Goal: Task Accomplishment & Management: Use online tool/utility

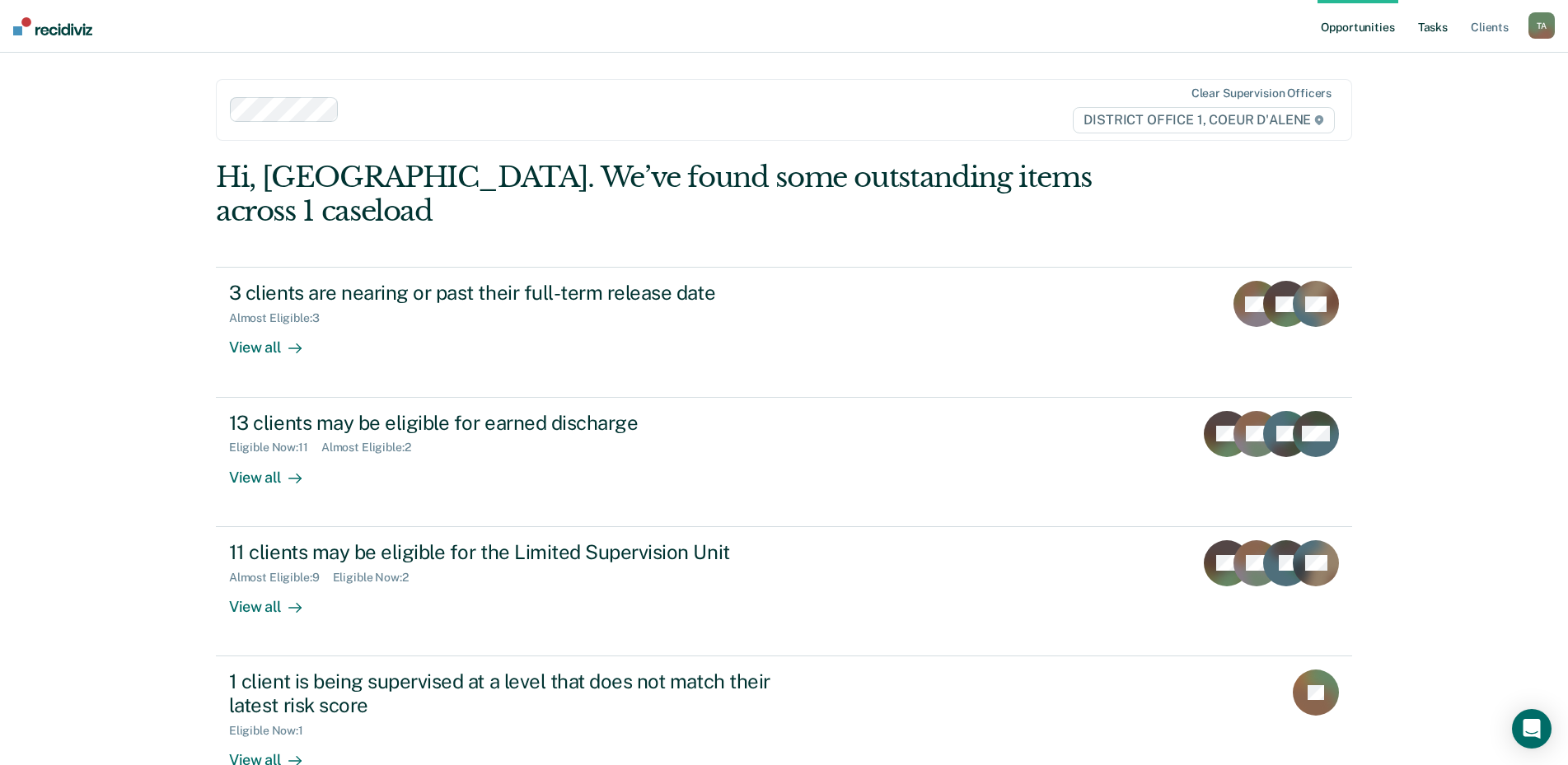
click at [1423, 25] on link "Tasks" at bounding box center [1432, 26] width 36 height 53
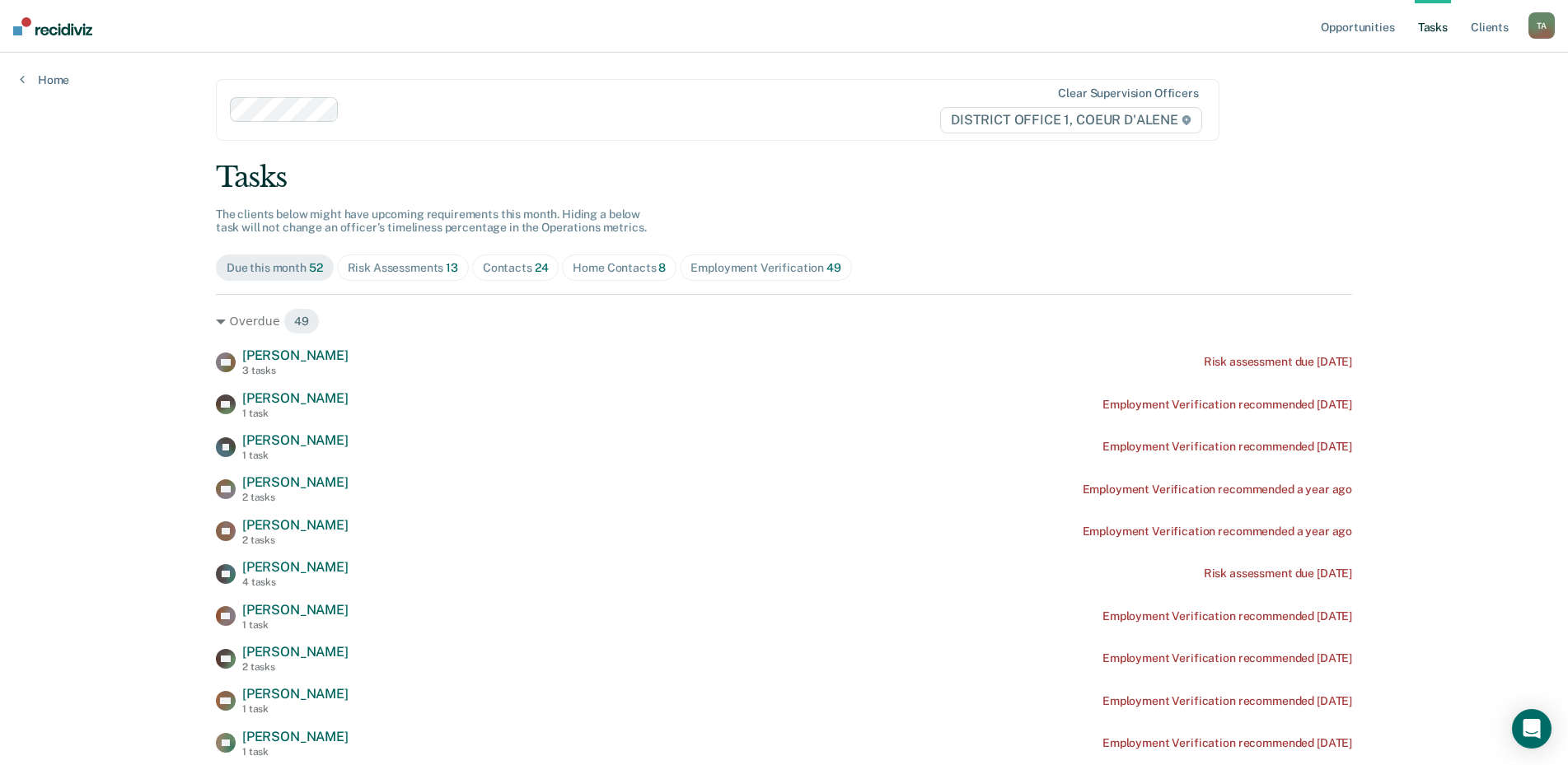
click at [358, 261] on div "Risk Assessments 13" at bounding box center [403, 268] width 110 height 14
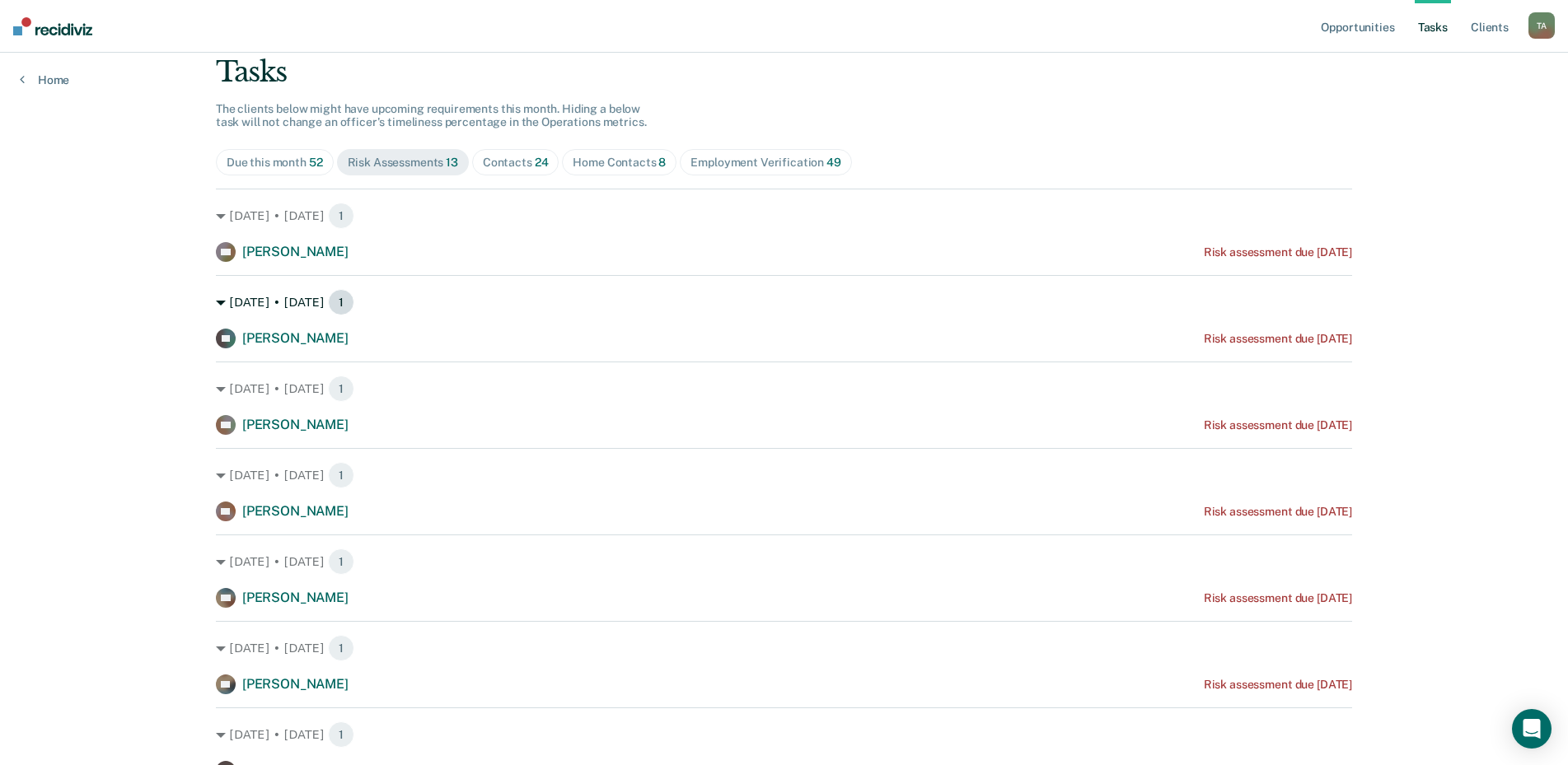
scroll to position [75, 0]
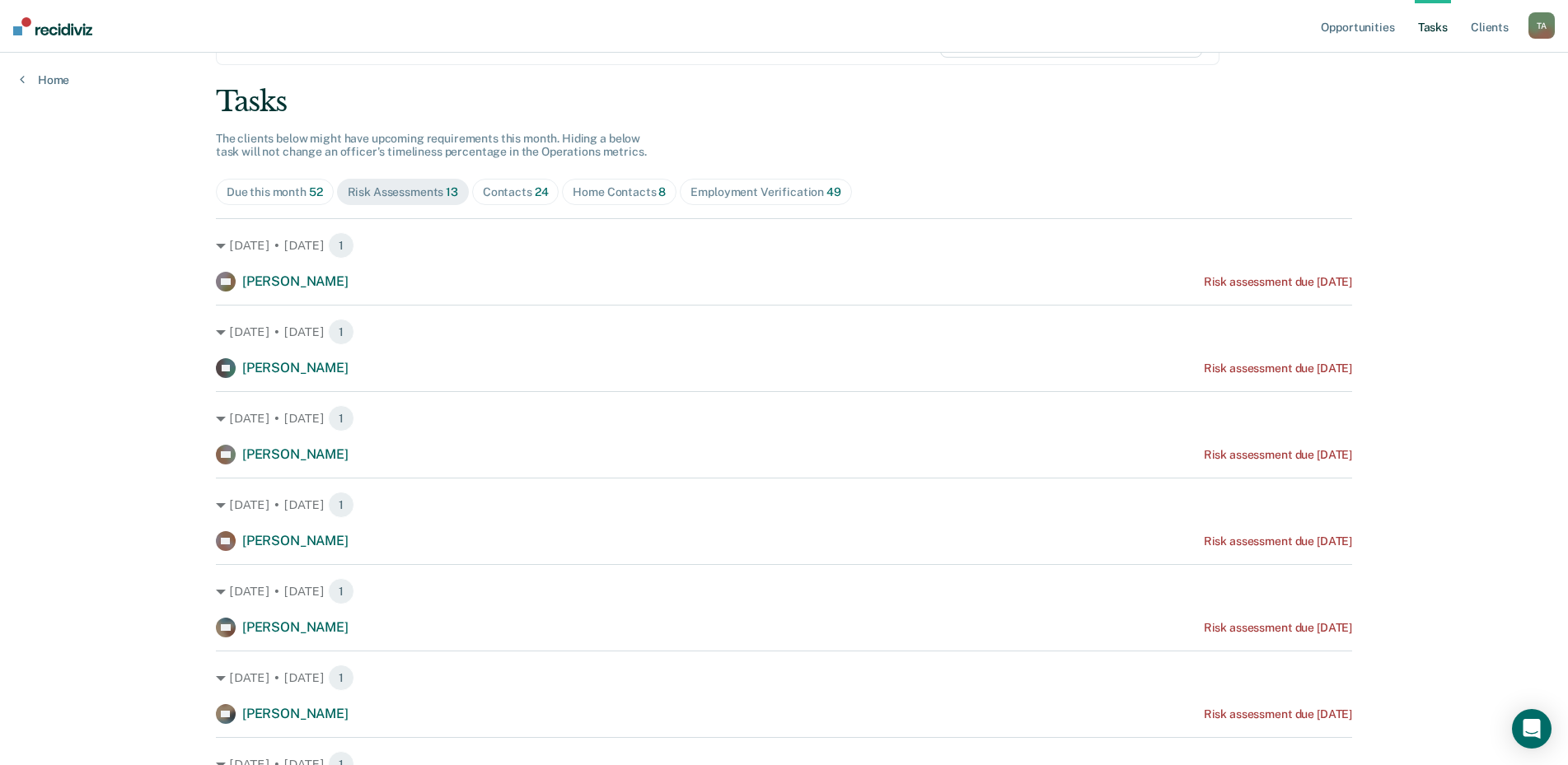
click at [510, 193] on div "Contacts 24" at bounding box center [516, 193] width 66 height 14
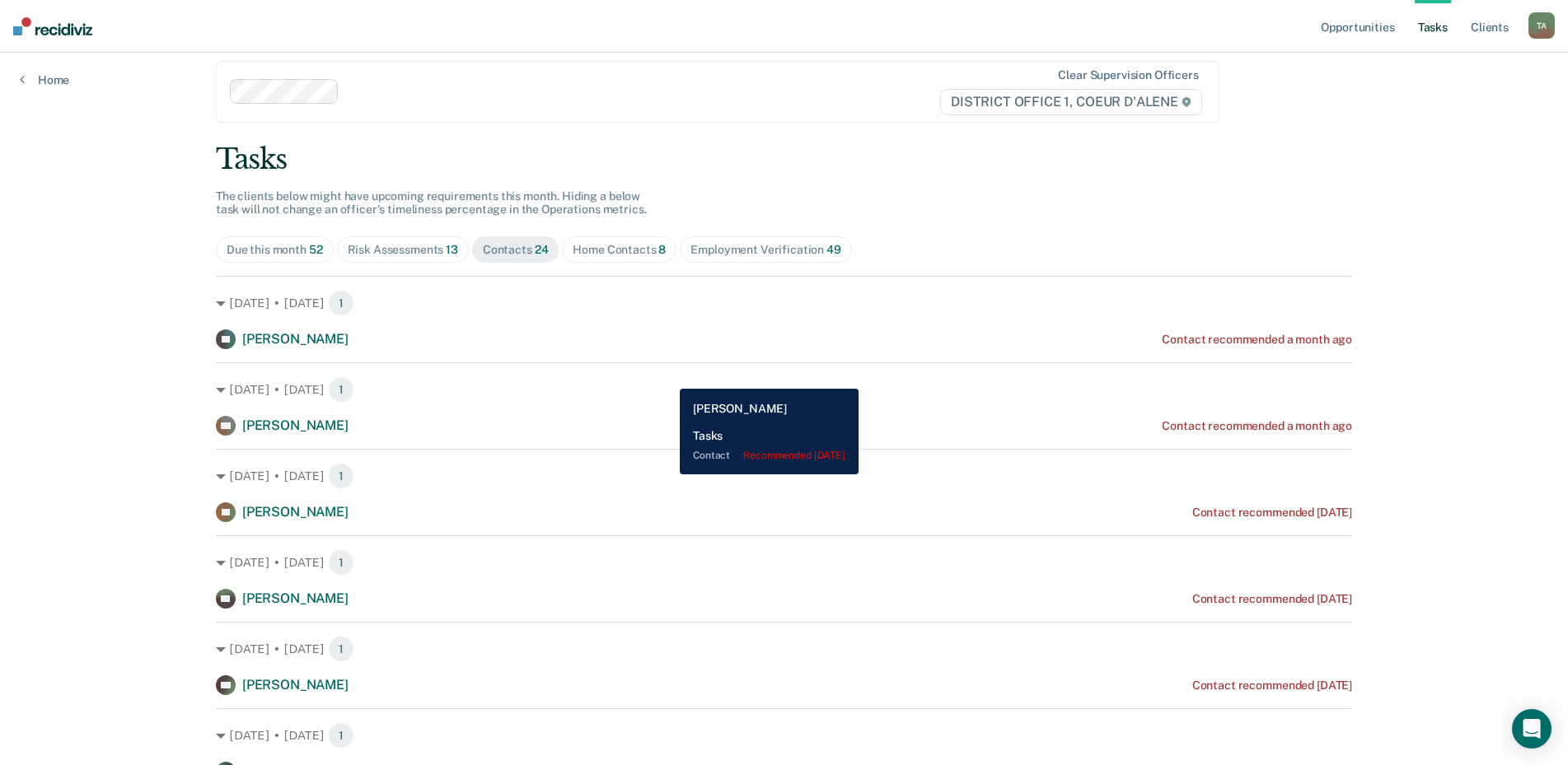
scroll to position [0, 0]
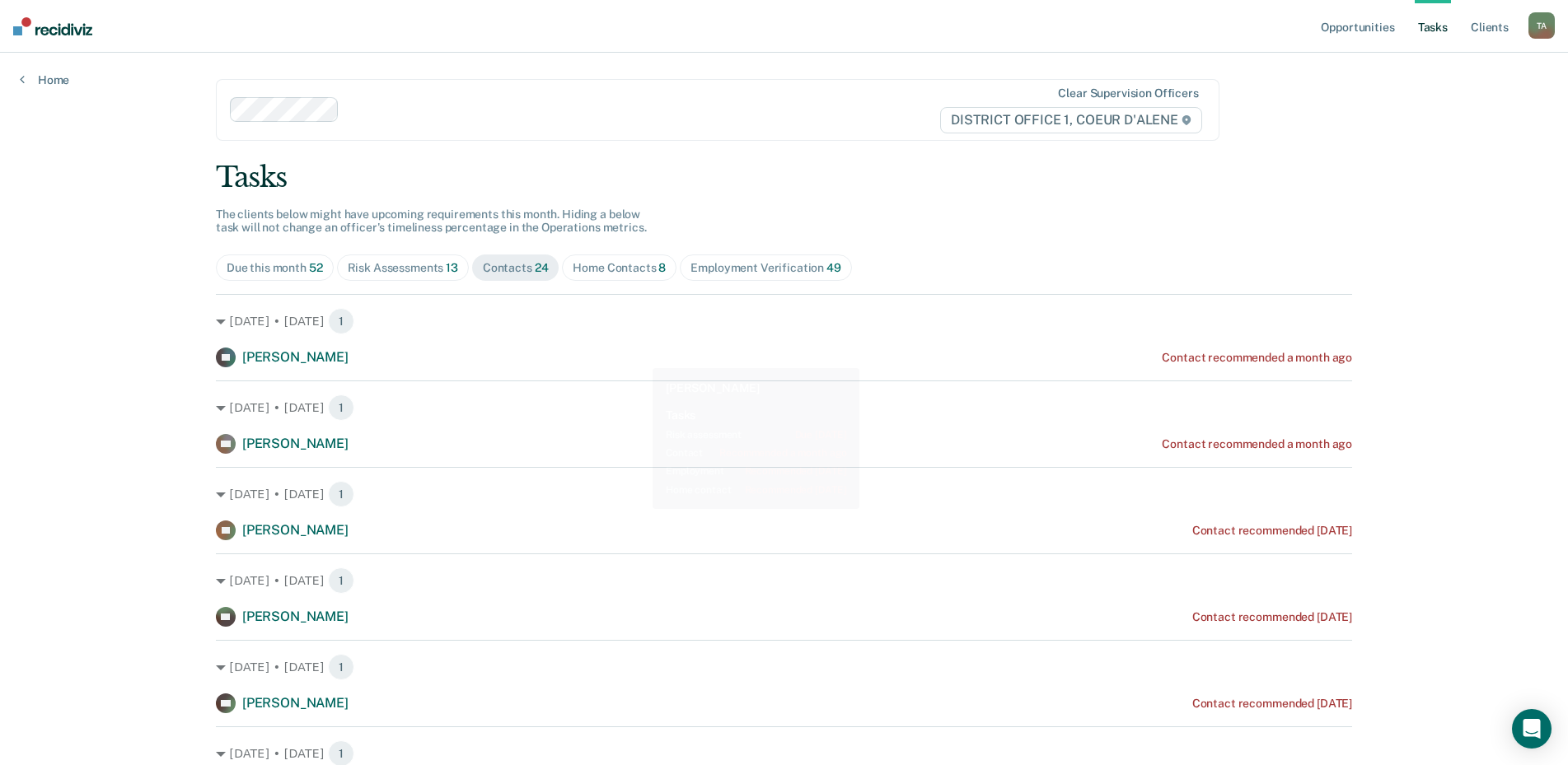
click at [611, 260] on span "Home Contacts 8" at bounding box center [618, 267] width 114 height 26
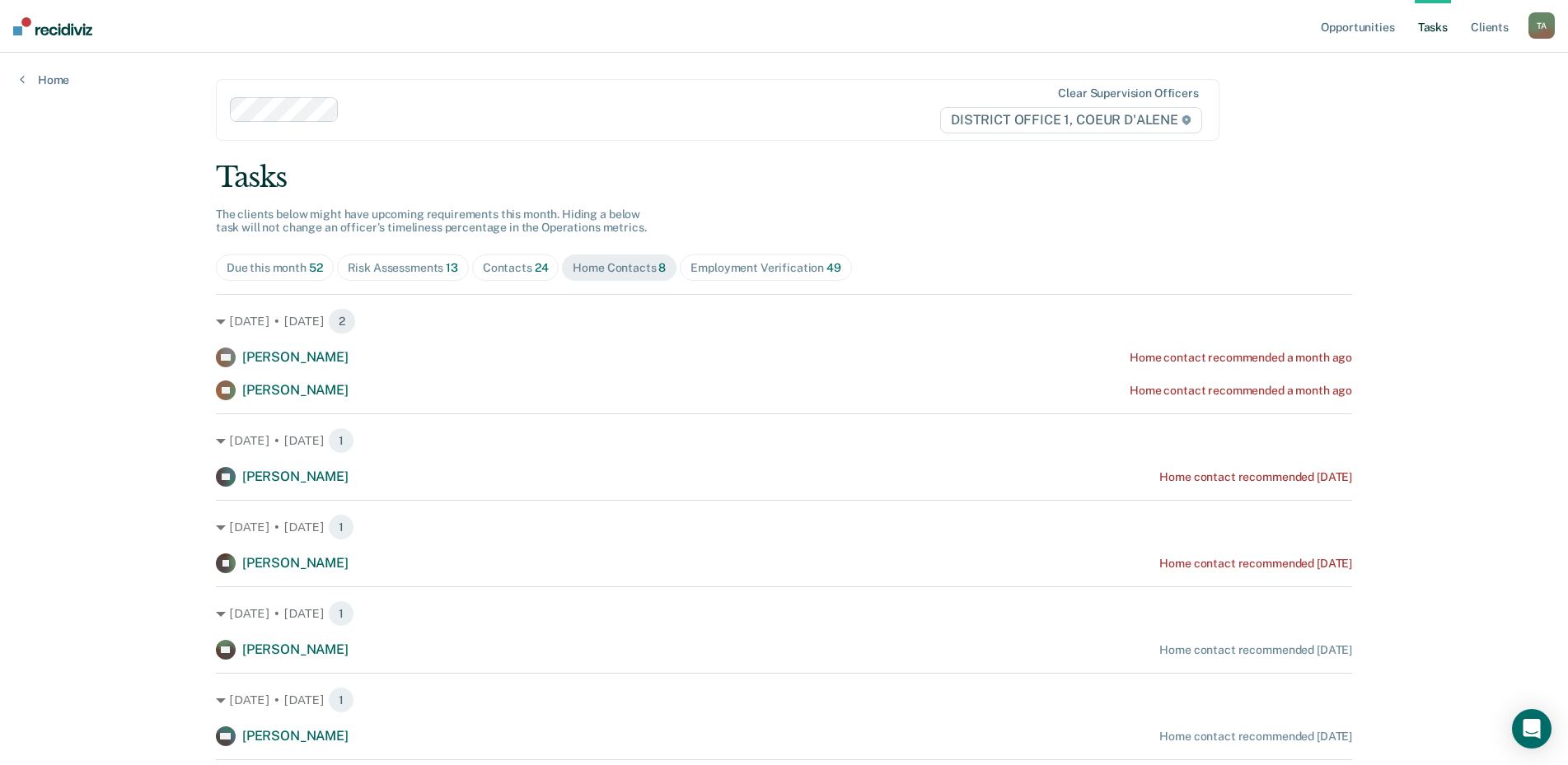
click at [520, 271] on div "Contacts 24" at bounding box center [516, 268] width 66 height 14
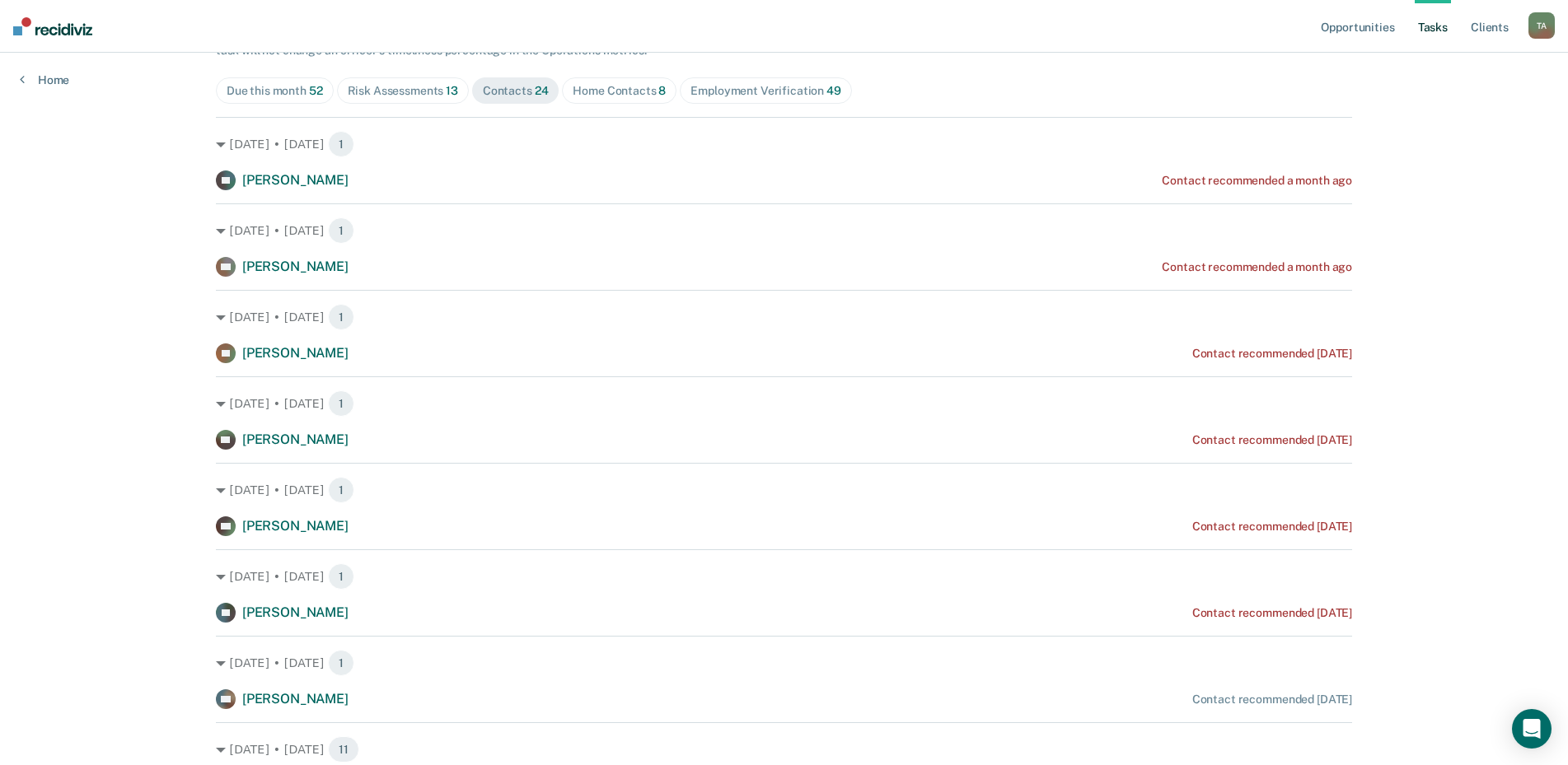
scroll to position [82, 0]
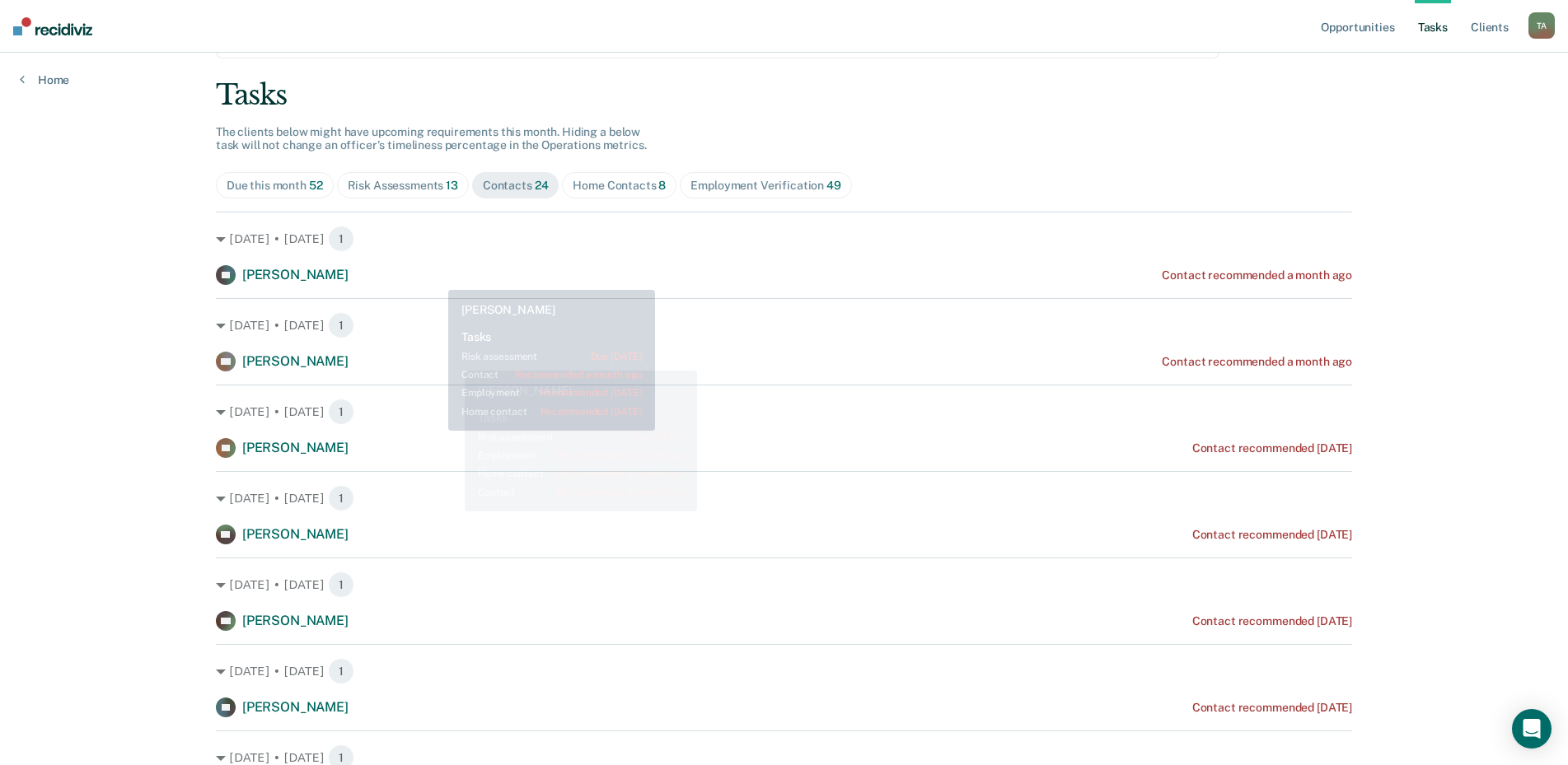
click at [417, 191] on div "Risk Assessments 13" at bounding box center [403, 186] width 110 height 14
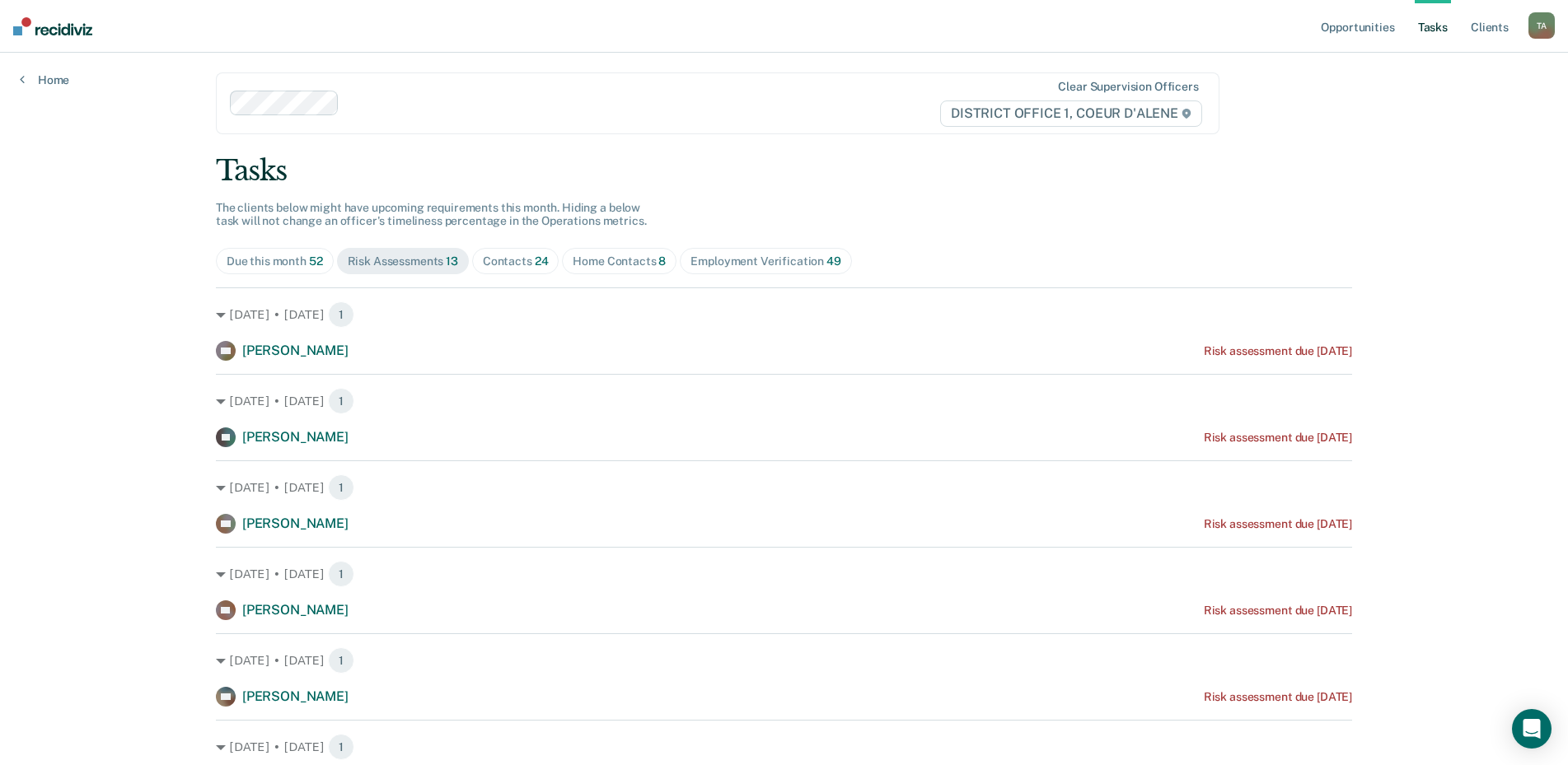
scroll to position [0, 0]
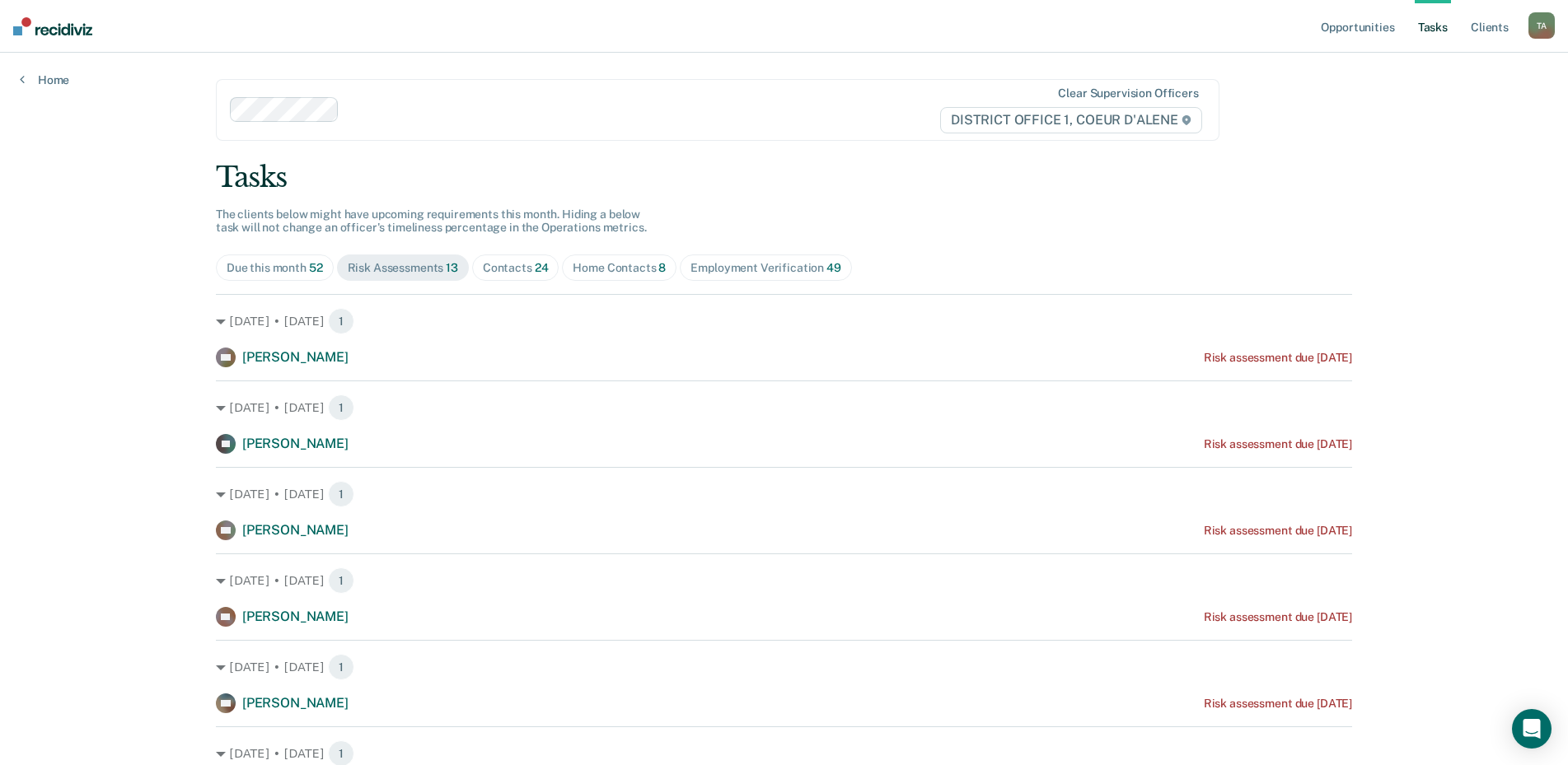
click at [519, 279] on span "Contacts 24" at bounding box center [516, 267] width 87 height 26
click at [610, 266] on div "Home Contacts 8" at bounding box center [619, 268] width 93 height 14
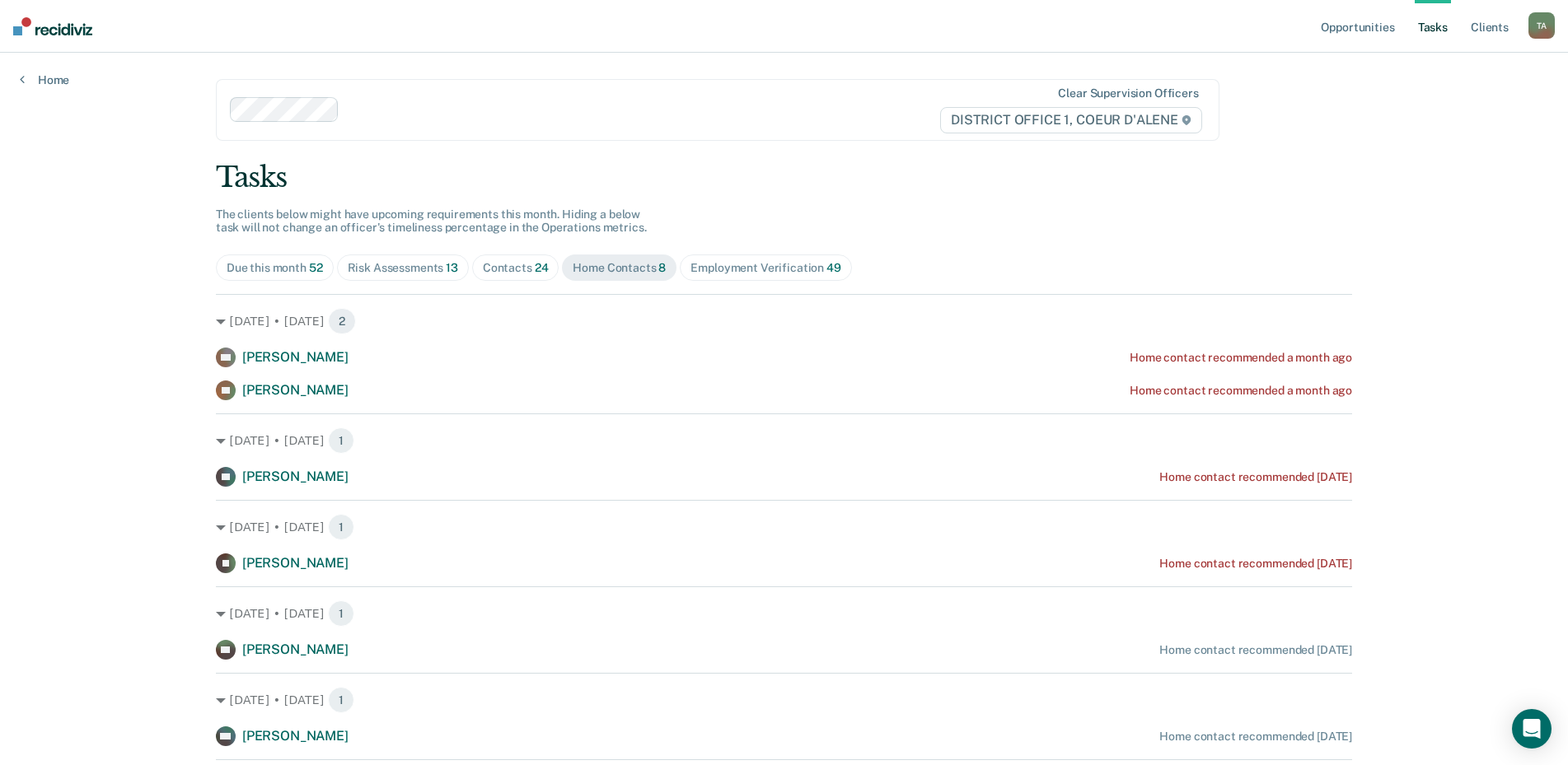
click at [300, 273] on div "Due this month 52" at bounding box center [275, 268] width 97 height 14
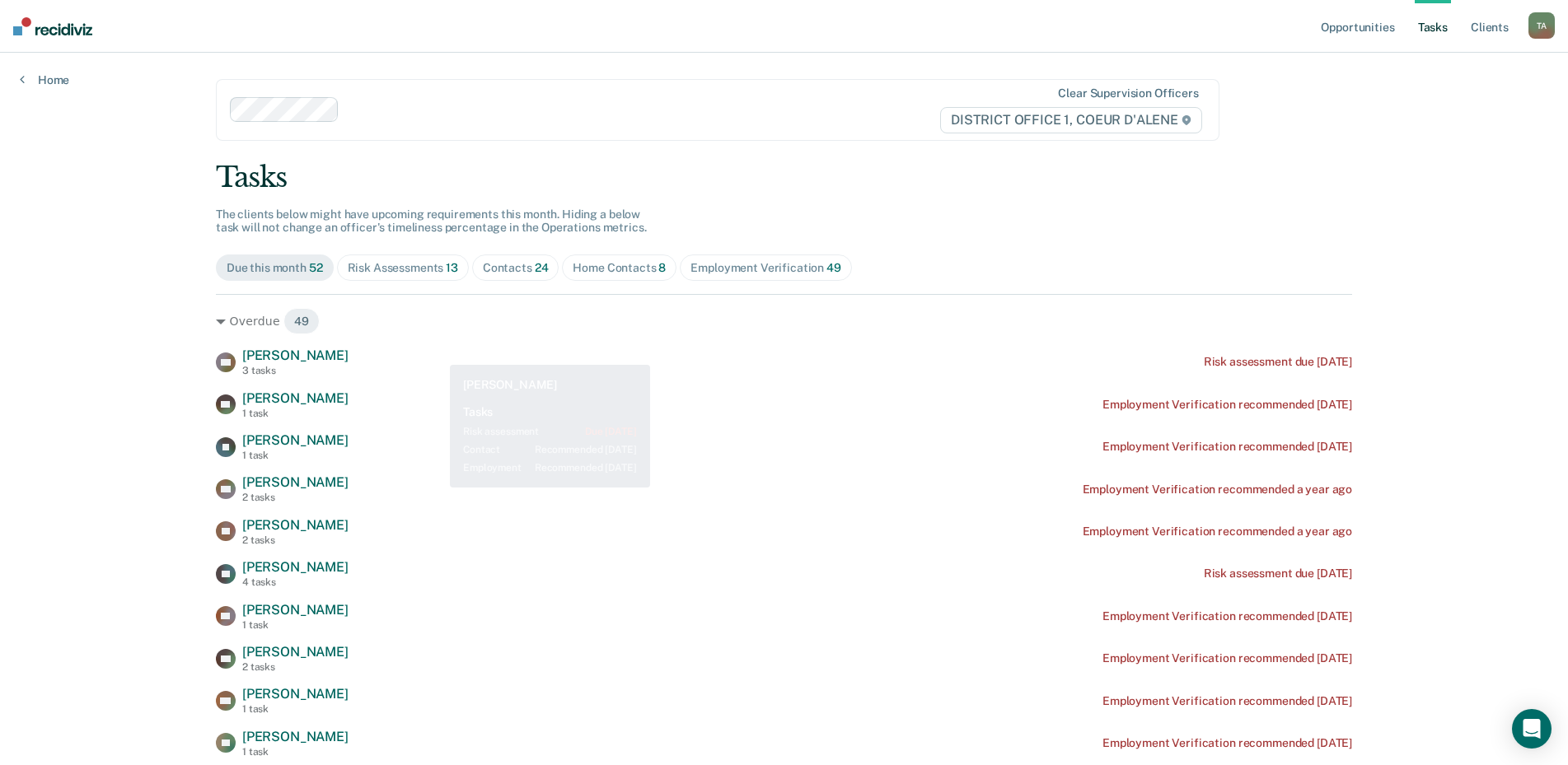
click at [590, 265] on div "Home Contacts 8" at bounding box center [619, 268] width 93 height 14
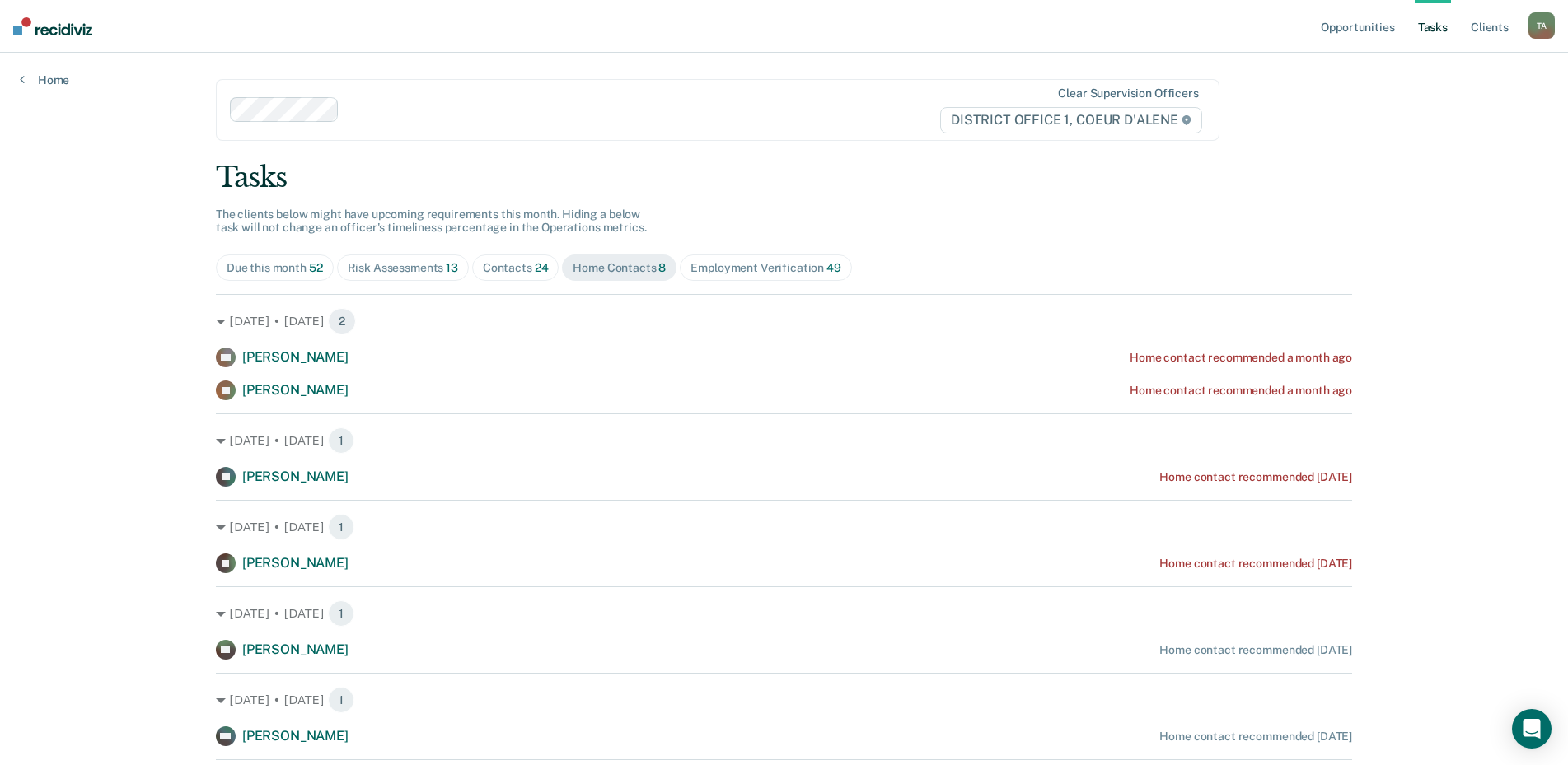
click at [513, 279] on span "Contacts 24" at bounding box center [516, 267] width 87 height 26
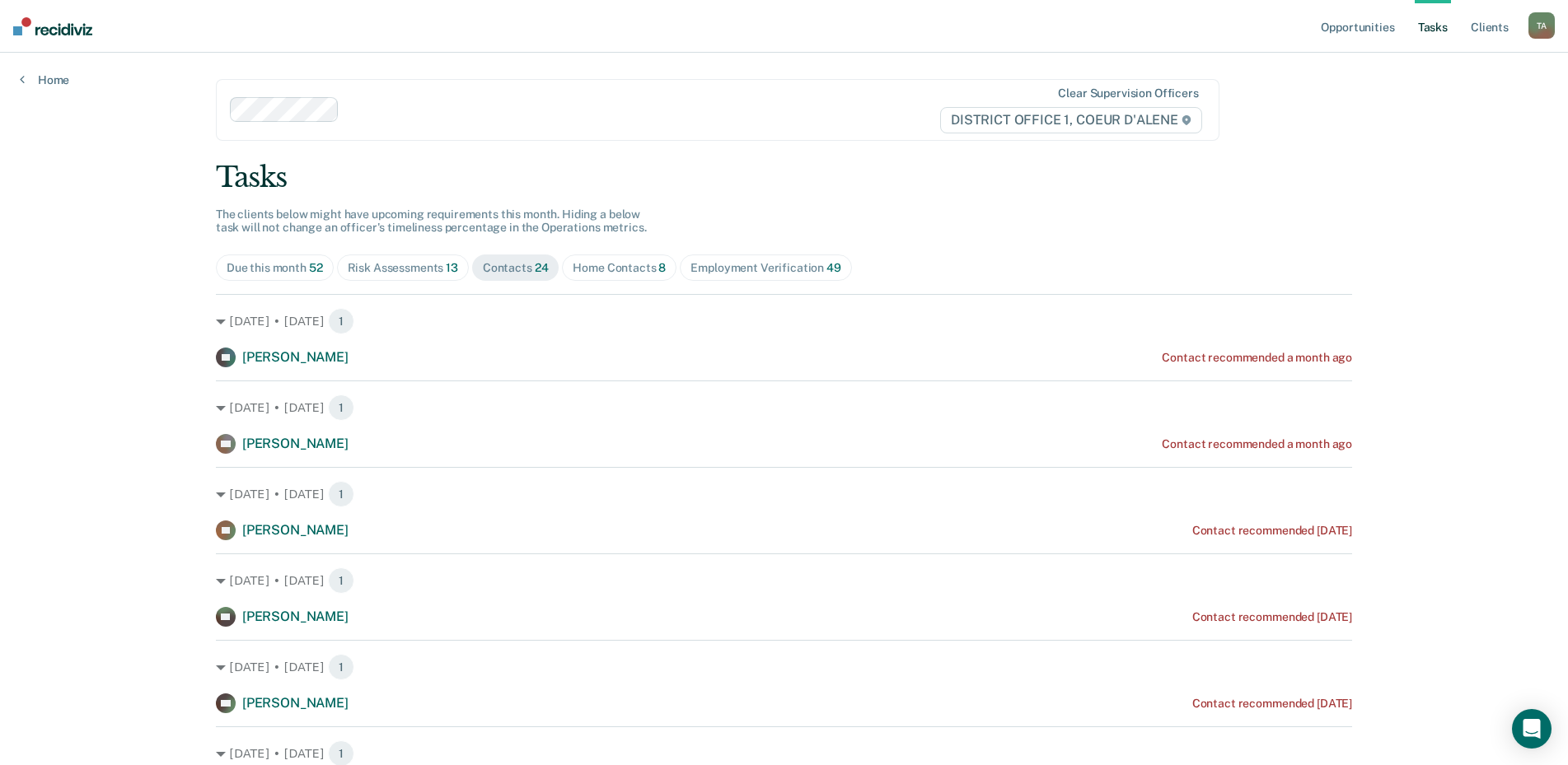
click at [407, 273] on div "Risk Assessments 13" at bounding box center [403, 268] width 110 height 14
click at [523, 277] on span "Contacts 24" at bounding box center [516, 267] width 87 height 26
click at [594, 269] on div "Home Contacts 8" at bounding box center [619, 268] width 93 height 14
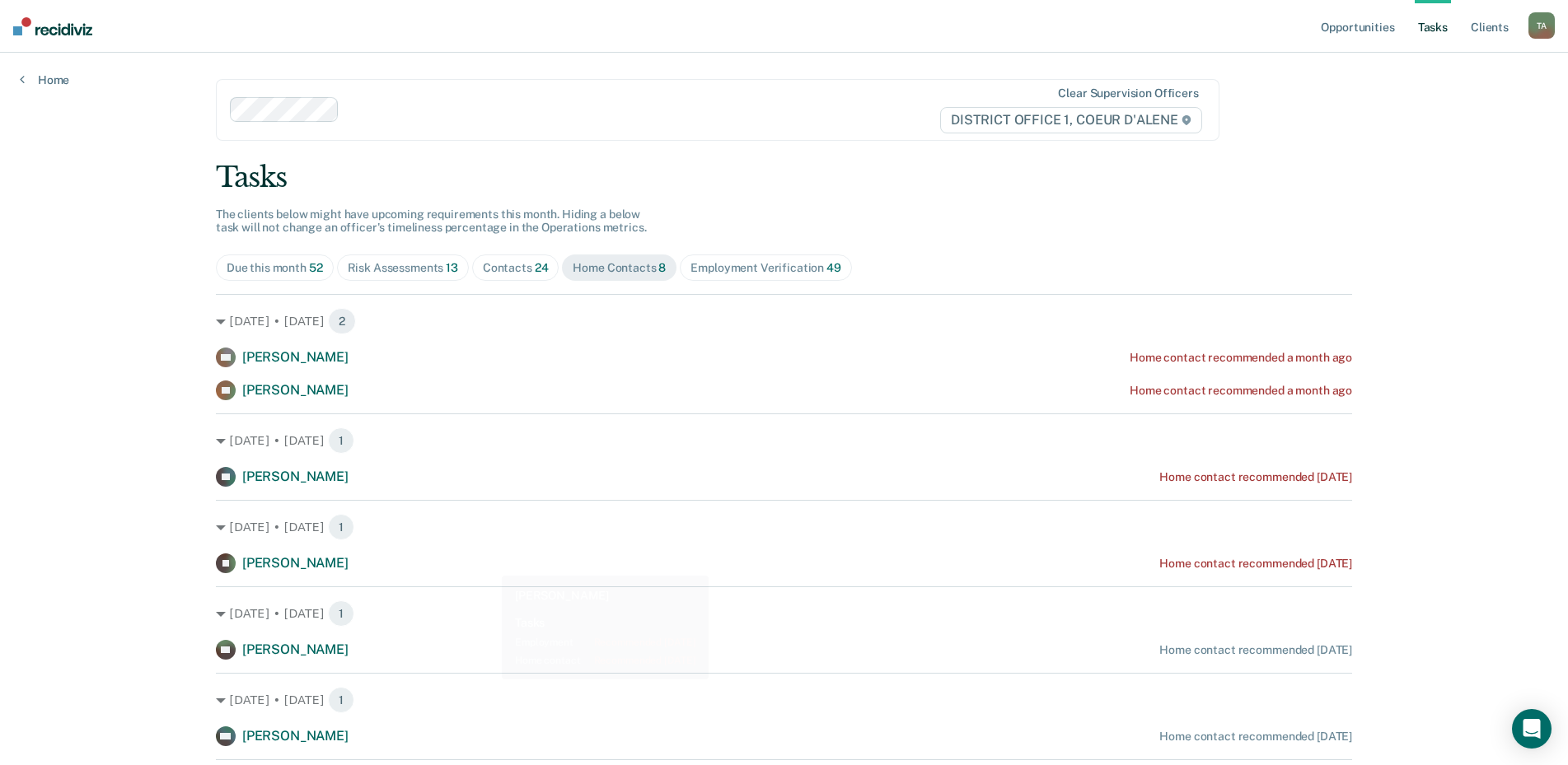
scroll to position [220, 0]
